Goal: Transaction & Acquisition: Book appointment/travel/reservation

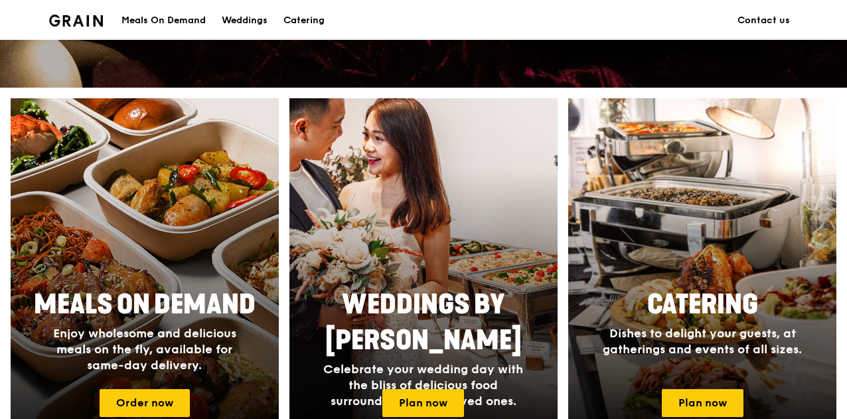
scroll to position [464, 0]
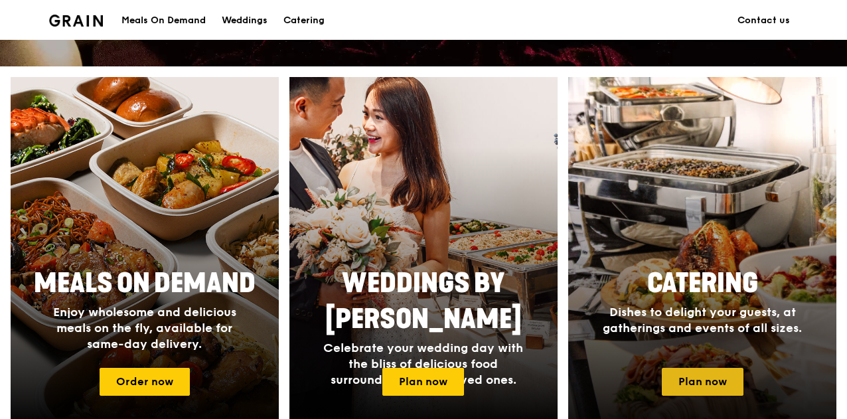
click at [688, 389] on link "Plan now" at bounding box center [703, 382] width 82 height 28
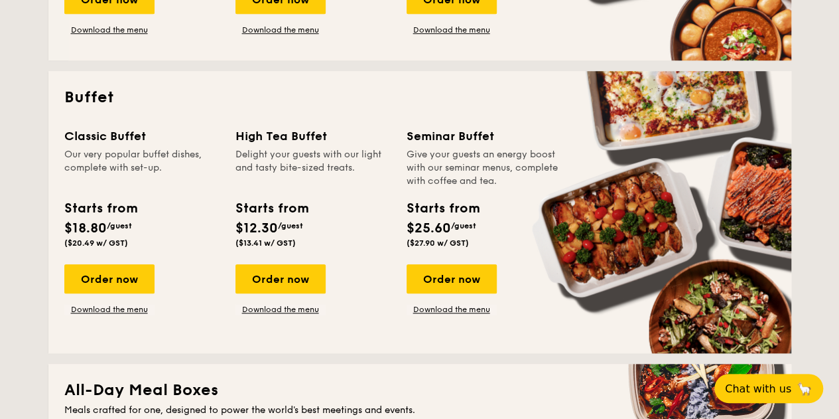
scroll to position [398, 0]
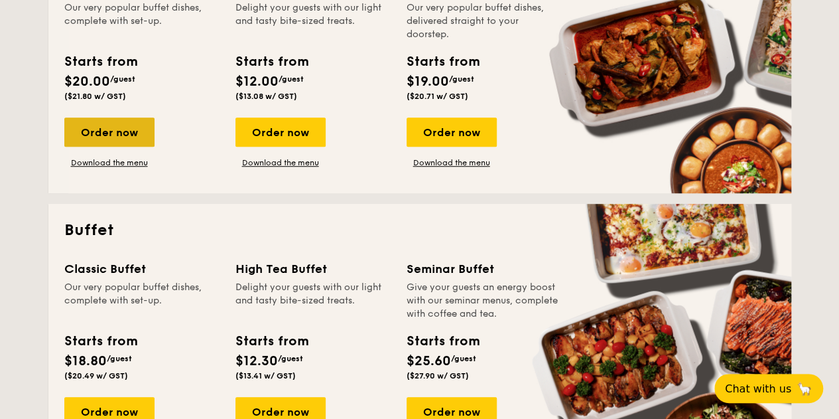
click at [116, 129] on div "Order now" at bounding box center [109, 131] width 90 height 29
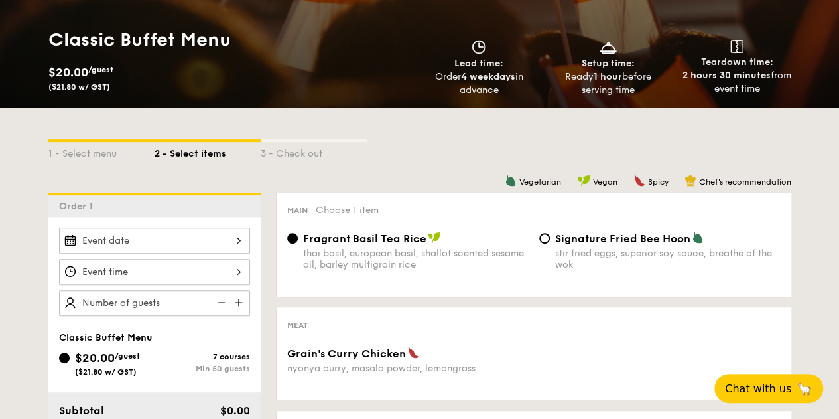
scroll to position [265, 0]
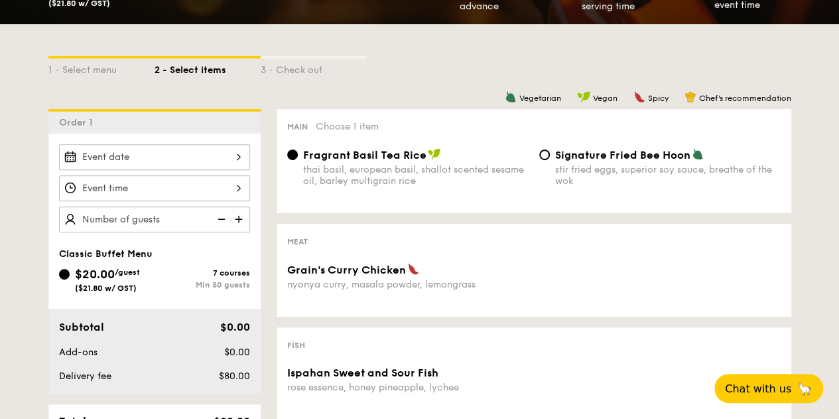
click at [157, 186] on div at bounding box center [154, 188] width 191 height 26
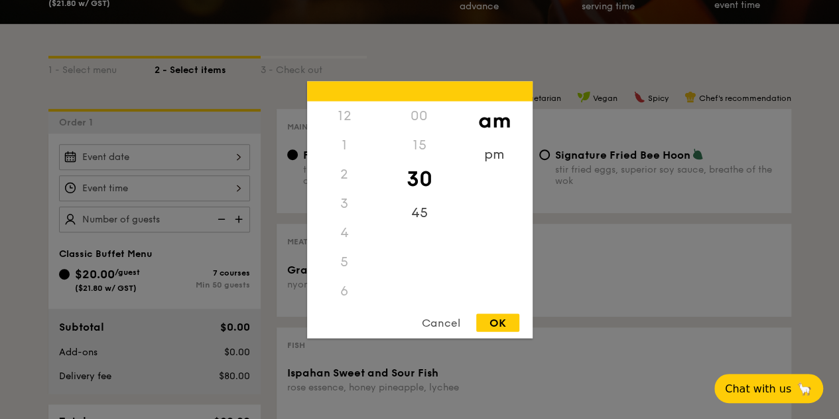
scroll to position [146, 0]
click at [141, 213] on div at bounding box center [419, 209] width 839 height 419
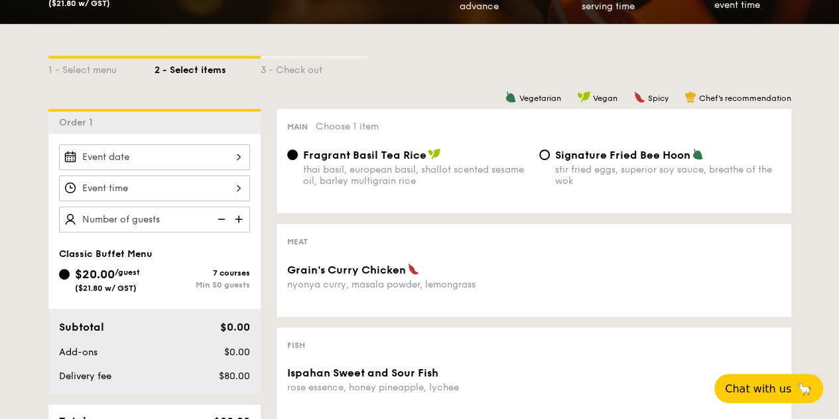
click at [182, 158] on div at bounding box center [419, 209] width 839 height 419
click at [242, 151] on div at bounding box center [154, 157] width 191 height 26
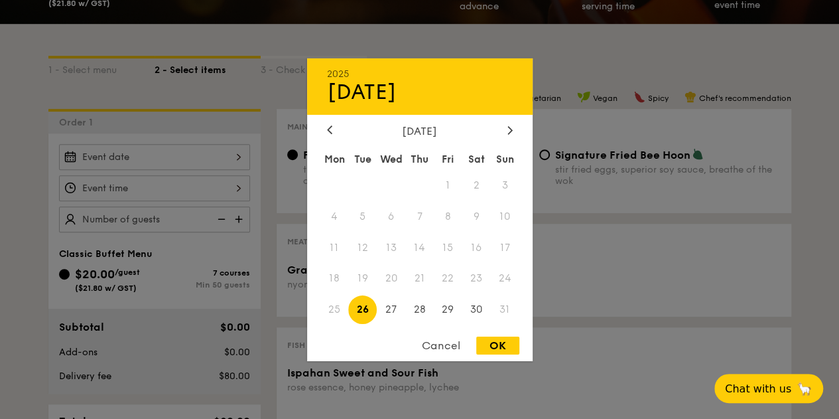
click at [506, 279] on span "24" at bounding box center [505, 278] width 29 height 29
click at [259, 127] on div at bounding box center [419, 209] width 839 height 419
